Goal: Information Seeking & Learning: Learn about a topic

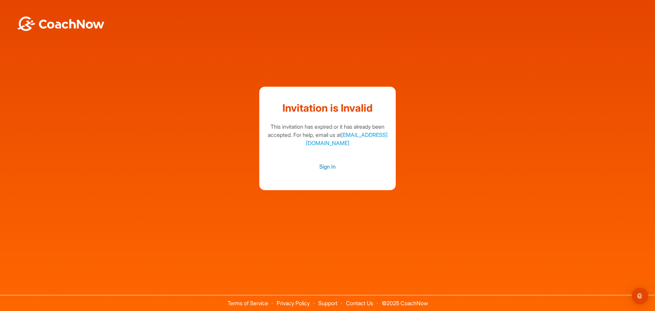
click at [320, 169] on link "Sign In" at bounding box center [327, 166] width 123 height 9
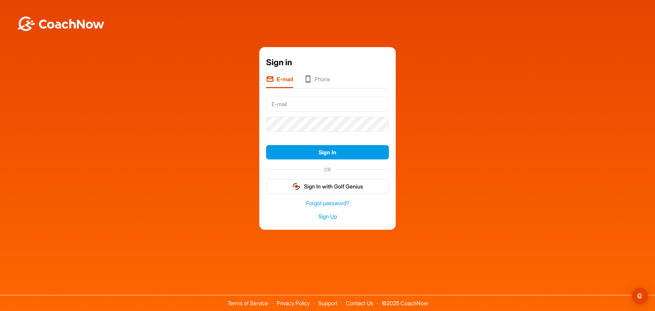
click at [299, 103] on input "text" at bounding box center [327, 104] width 123 height 15
type input "goodluck25th@gmail.com"
click at [309, 78] on icon at bounding box center [308, 79] width 8 height 9
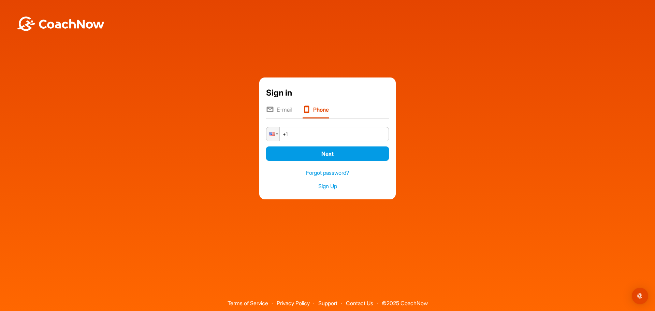
click at [306, 131] on input "+1" at bounding box center [327, 134] width 123 height 14
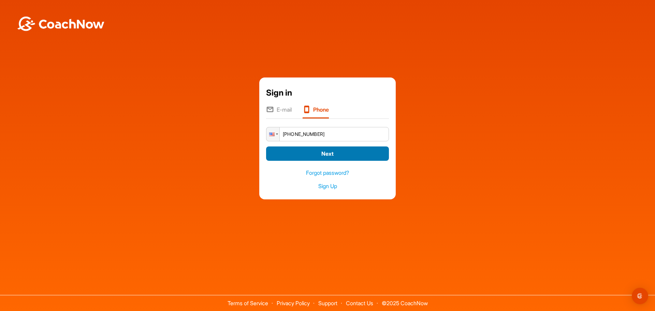
type input "+1 (814) 753-0012"
click at [324, 154] on button "Next" at bounding box center [327, 153] width 123 height 15
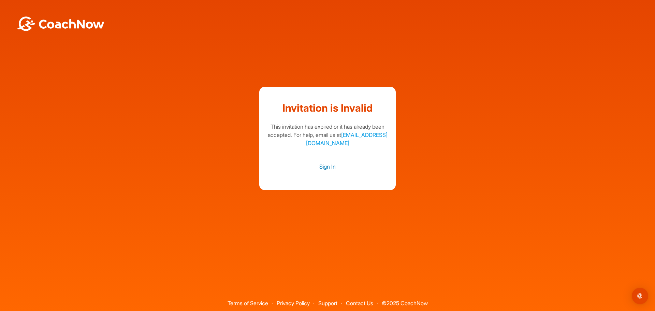
click at [325, 169] on link "Sign In" at bounding box center [327, 166] width 123 height 9
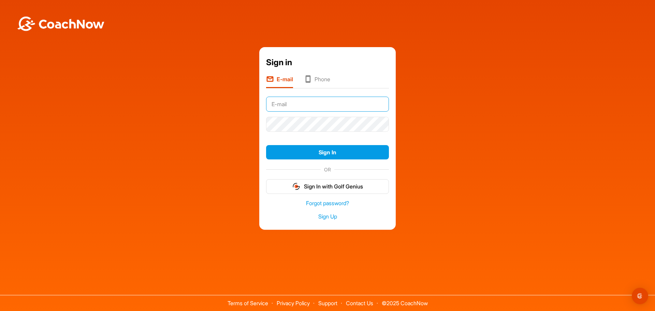
click at [289, 106] on input "text" at bounding box center [327, 104] width 123 height 15
type input "[EMAIL_ADDRESS][DOMAIN_NAME]"
click at [266, 145] on button "Sign In" at bounding box center [327, 152] width 123 height 15
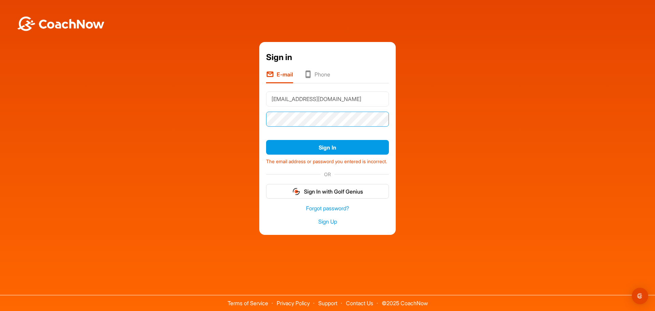
click at [186, 110] on div "Sign in E-mail Phone [EMAIL_ADDRESS][DOMAIN_NAME] Sign In The email address or …" at bounding box center [327, 138] width 648 height 192
click at [266, 140] on button "Sign In" at bounding box center [327, 147] width 123 height 15
click at [314, 209] on link "Forgot password?" at bounding box center [327, 208] width 123 height 8
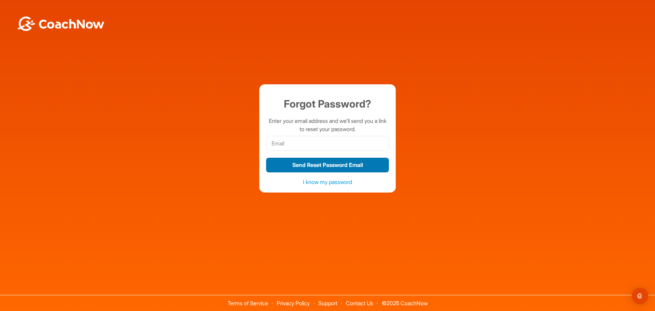
click at [288, 168] on button "Send Reset Password Email" at bounding box center [327, 165] width 123 height 15
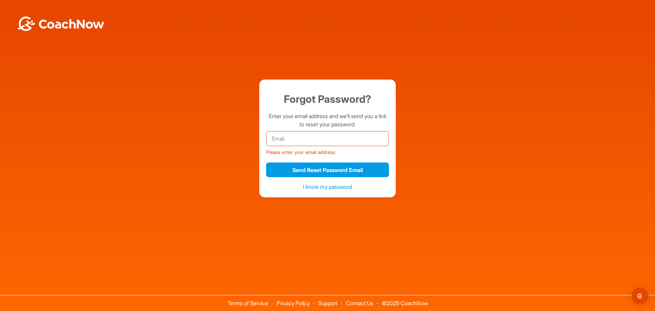
click at [291, 139] on input "email" at bounding box center [327, 138] width 123 height 15
type input "[EMAIL_ADDRESS][DOMAIN_NAME]"
click at [266, 162] on button "Send Reset Password Email" at bounding box center [327, 169] width 123 height 15
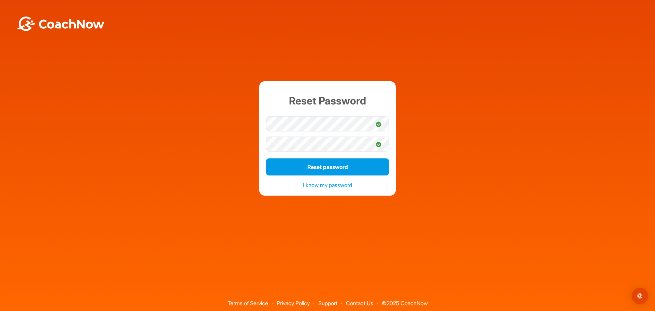
click at [494, 131] on div "Reset Password Reset password I know my password" at bounding box center [327, 138] width 648 height 114
click at [302, 167] on button "Reset password" at bounding box center [327, 166] width 123 height 17
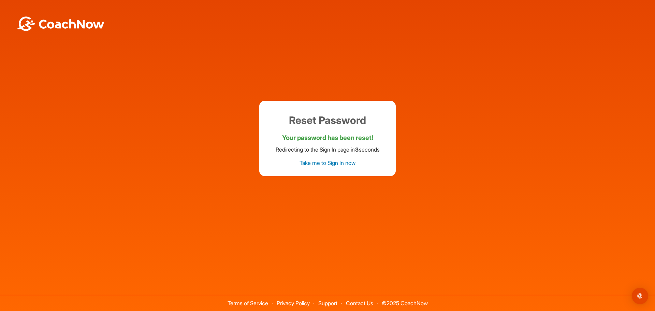
click at [314, 162] on link "Take me to Sign In now" at bounding box center [328, 162] width 56 height 7
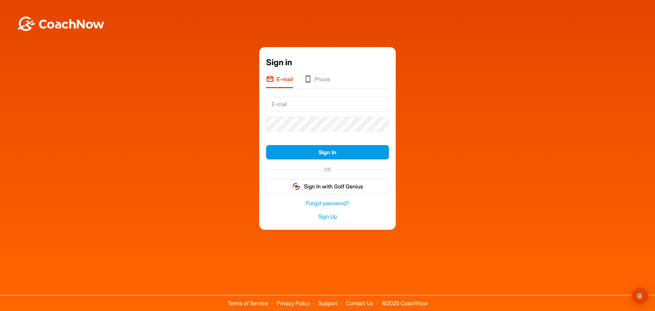
click at [299, 105] on input "text" at bounding box center [327, 104] width 123 height 15
type input "jlfamily1225@gmail.com"
click at [318, 149] on button "Sign In" at bounding box center [327, 152] width 123 height 15
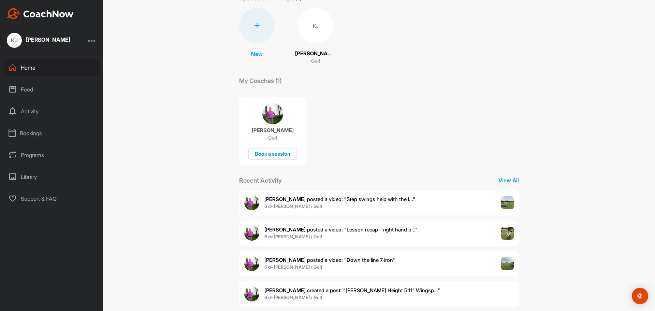
scroll to position [57, 0]
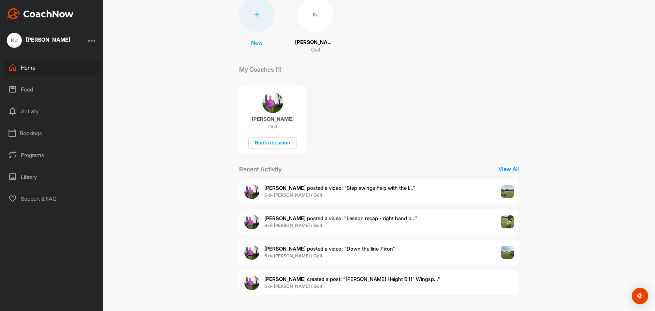
click at [312, 187] on span "Sarah B. posted a video : " Step swings help with the l... "" at bounding box center [339, 188] width 151 height 6
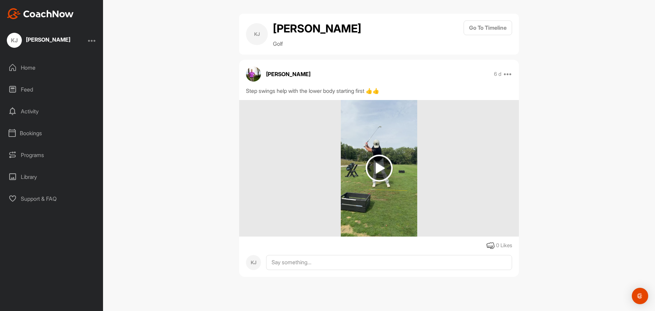
click at [384, 165] on img at bounding box center [379, 168] width 27 height 27
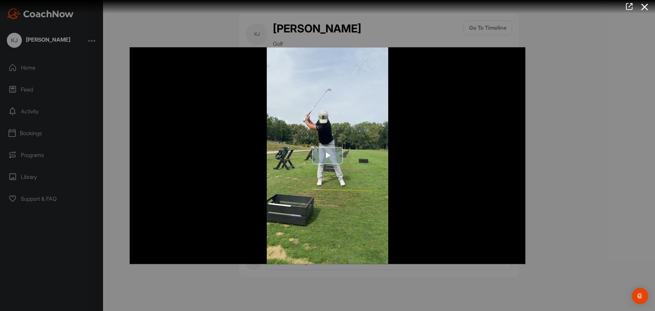
click at [328, 156] on span "Video Player" at bounding box center [328, 156] width 0 height 0
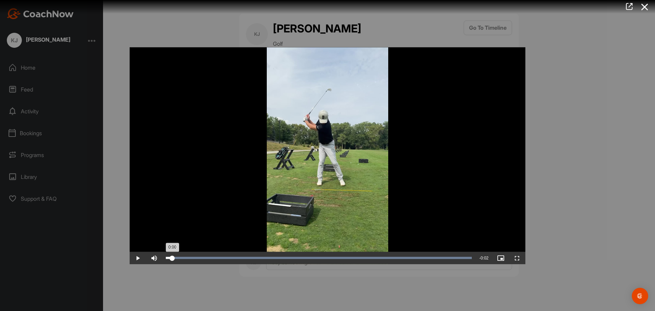
click at [172, 256] on div "Loaded : 100.00% 0:00 0:00" at bounding box center [318, 258] width 313 height 12
click at [137, 258] on span "Video Player" at bounding box center [138, 258] width 16 height 0
click at [558, 198] on div at bounding box center [327, 155] width 655 height 311
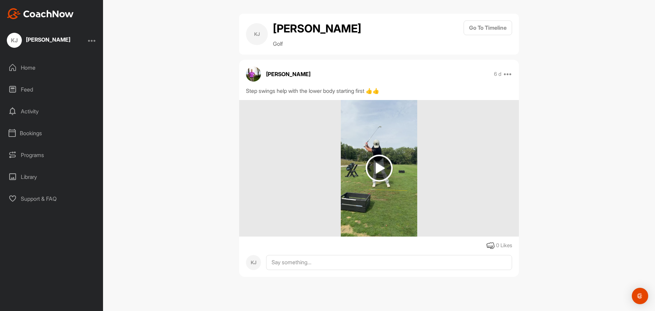
click at [206, 81] on div "KJ Kate Joo Golf Go To Timeline Sarah Bidney 6 d Report Delete Step swings help…" at bounding box center [379, 155] width 552 height 311
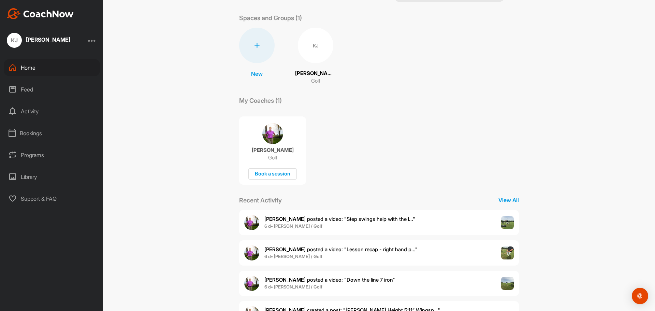
scroll to position [57, 0]
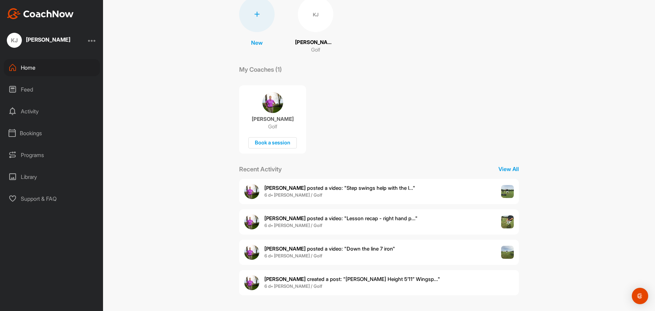
click at [340, 216] on span "Sarah B. posted a video : " Lesson recap - right hand p... "" at bounding box center [340, 218] width 153 height 6
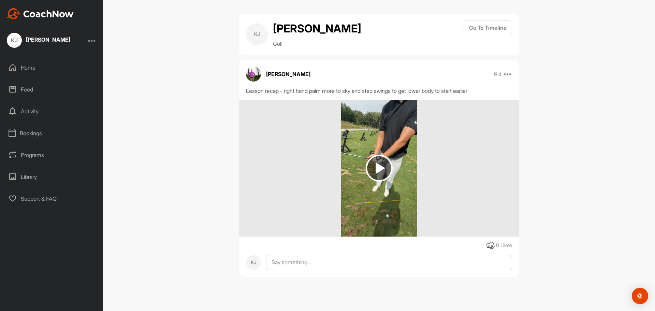
click at [377, 166] on img at bounding box center [379, 168] width 27 height 27
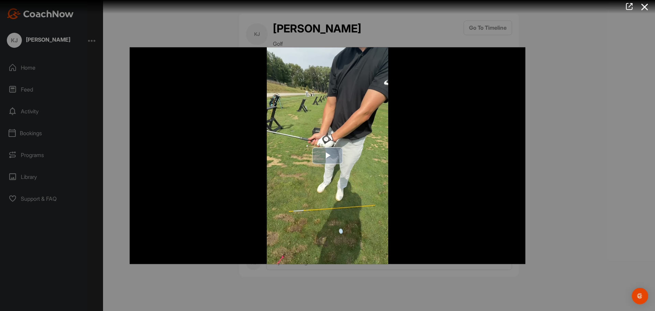
click at [328, 156] on span "Video Player" at bounding box center [328, 156] width 0 height 0
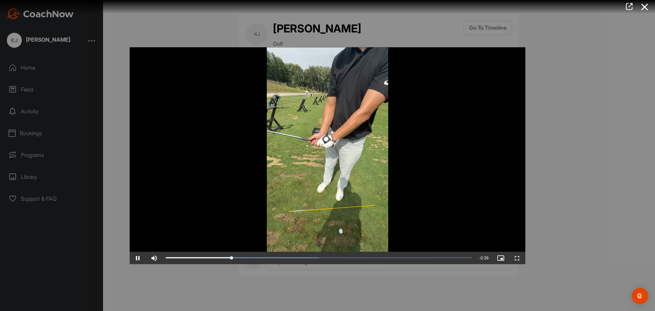
drag, startPoint x: 326, startPoint y: 158, endPoint x: 584, endPoint y: 152, distance: 258.7
click at [584, 152] on div at bounding box center [327, 155] width 655 height 311
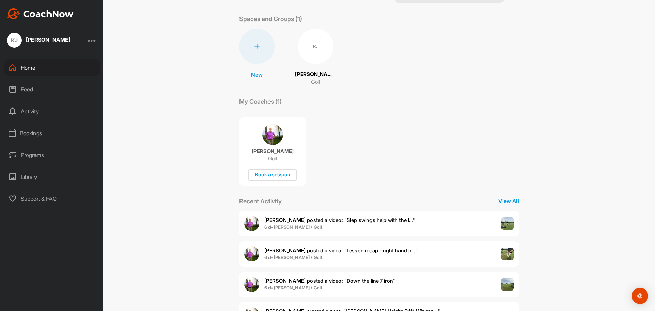
scroll to position [57, 0]
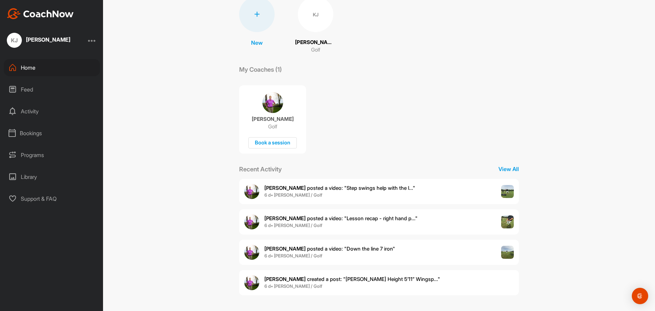
click at [354, 247] on span "Sarah B. posted a video : " Down the line 7 iron "" at bounding box center [329, 248] width 131 height 6
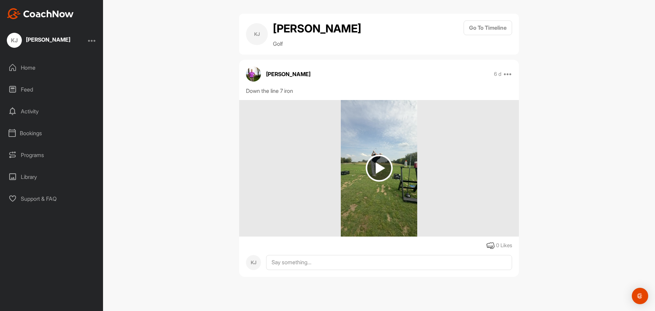
click at [377, 167] on img at bounding box center [379, 168] width 27 height 27
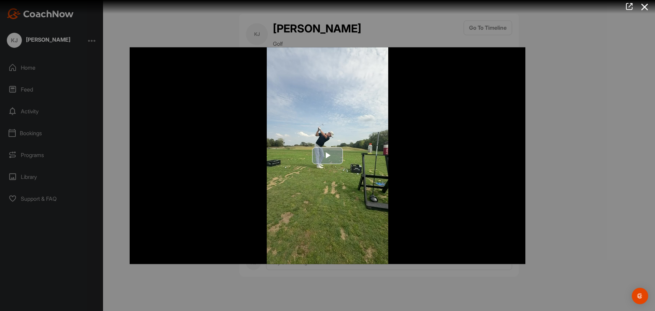
click at [328, 156] on span "Video Player" at bounding box center [328, 156] width 0 height 0
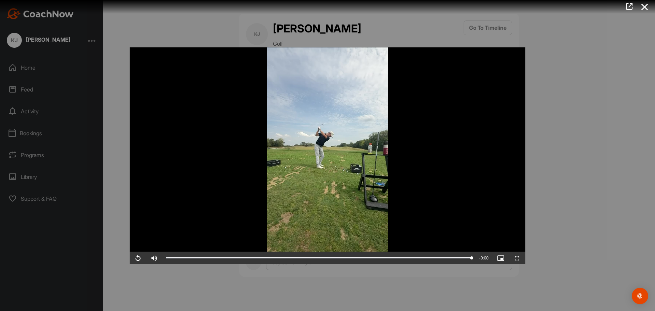
click at [120, 197] on div at bounding box center [327, 155] width 655 height 311
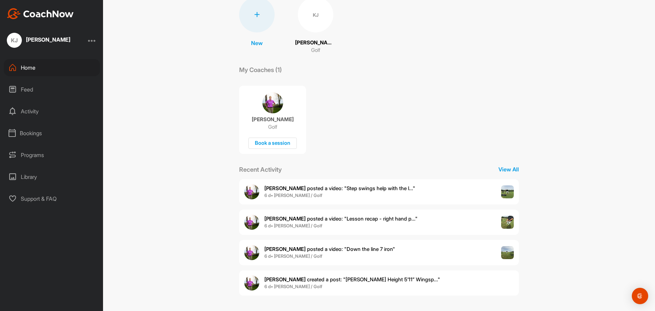
scroll to position [57, 0]
click at [364, 278] on span "Sarah B. created a post : "Daniel Height 5’11” Wingsp..."" at bounding box center [352, 279] width 176 height 6
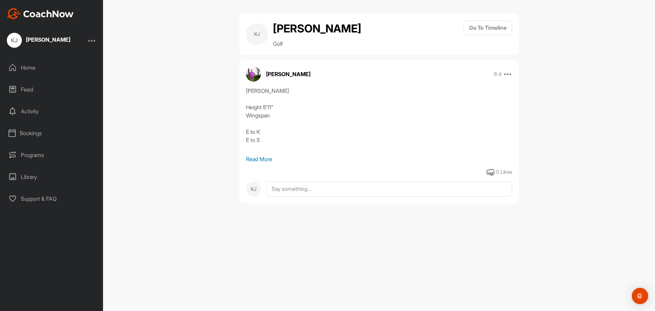
click at [188, 187] on div "KJ Kate Joo Golf Go To Timeline Sarah Bidney 6 d Report Delete Daniel Height 5’…" at bounding box center [379, 155] width 552 height 311
click at [267, 158] on p "Read More" at bounding box center [379, 159] width 266 height 8
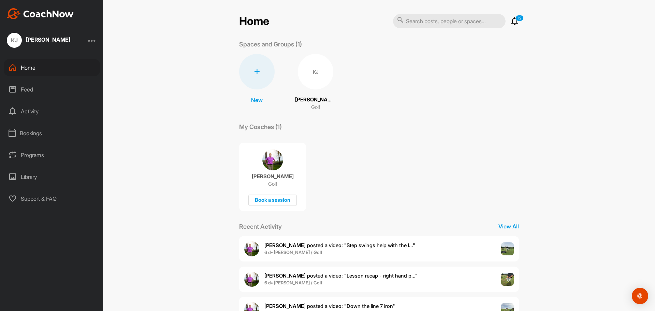
click at [511, 20] on icon at bounding box center [515, 21] width 8 height 8
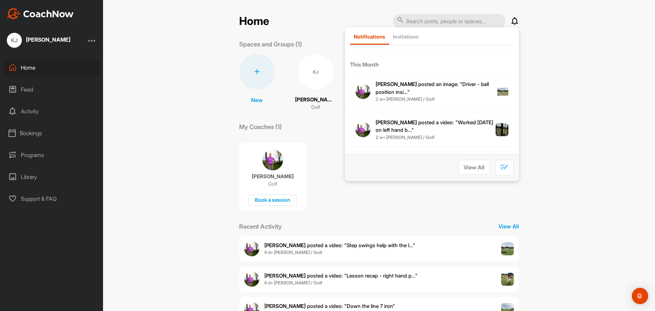
scroll to position [205, 0]
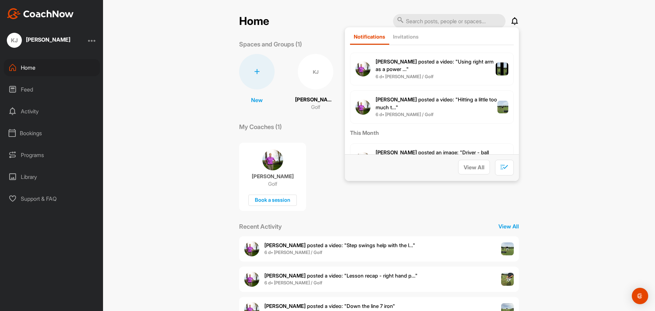
click at [445, 96] on span "Sarah B. posted a video : " Hitting a little too much t... "" at bounding box center [436, 103] width 121 height 14
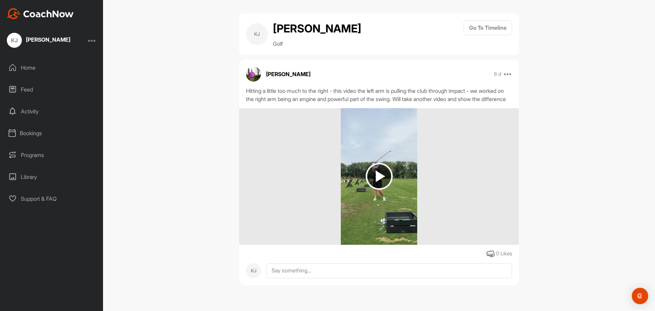
click at [381, 186] on img at bounding box center [379, 176] width 27 height 27
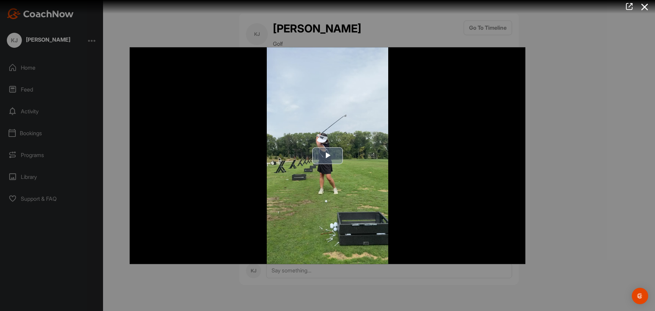
click at [328, 156] on span "Video Player" at bounding box center [328, 156] width 0 height 0
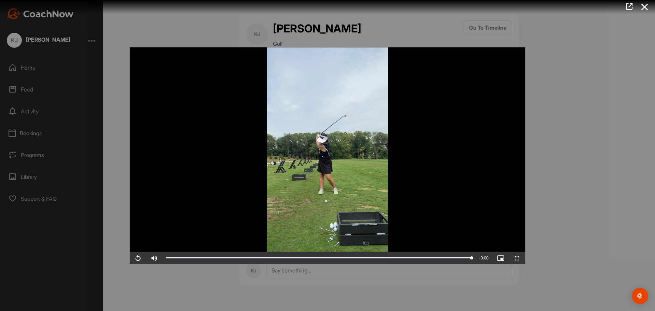
click at [574, 81] on div at bounding box center [327, 155] width 655 height 311
